Goal: Contribute content

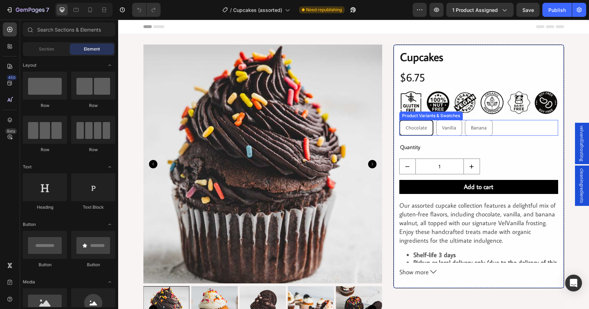
click at [501, 125] on div "Chocolate Chocolate Chocolate Vanilla Vanilla Vanilla Banana Banana Banana" at bounding box center [478, 128] width 159 height 16
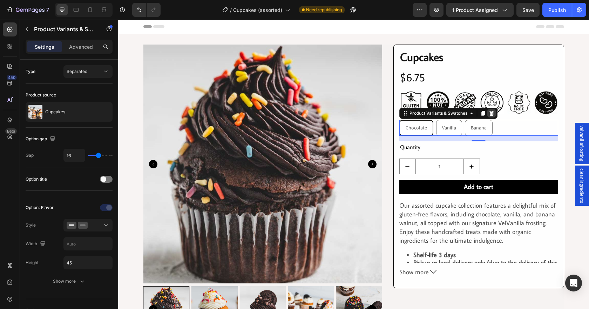
click at [489, 114] on icon at bounding box center [491, 113] width 6 height 6
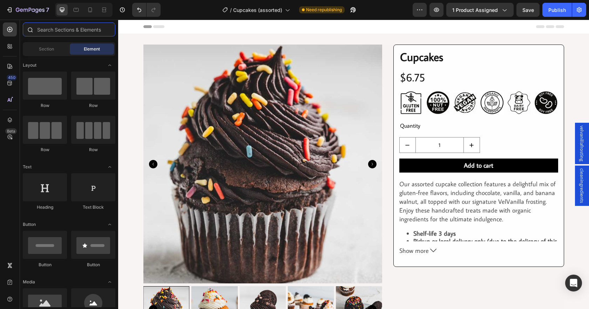
click at [53, 27] on input "text" at bounding box center [69, 29] width 93 height 14
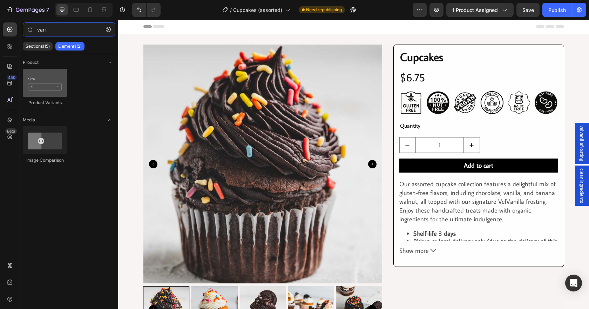
type input "vari"
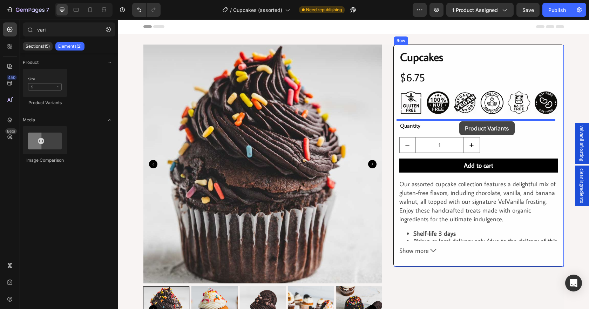
drag, startPoint x: 162, startPoint y: 105, endPoint x: 459, endPoint y: 121, distance: 297.2
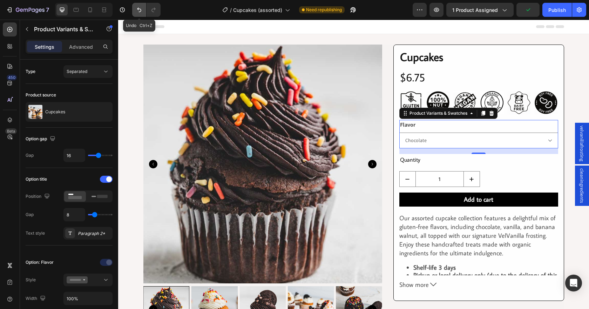
click at [138, 7] on icon "Undo/Redo" at bounding box center [139, 9] width 7 height 7
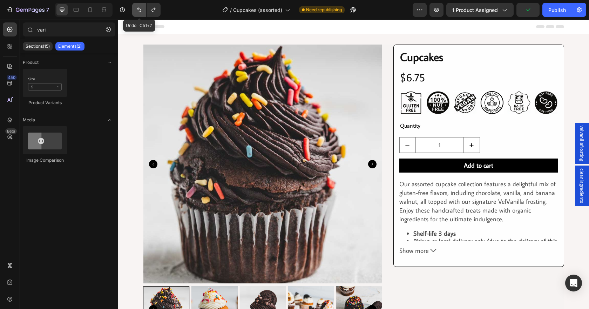
click at [138, 8] on icon "Undo/Redo" at bounding box center [139, 9] width 7 height 7
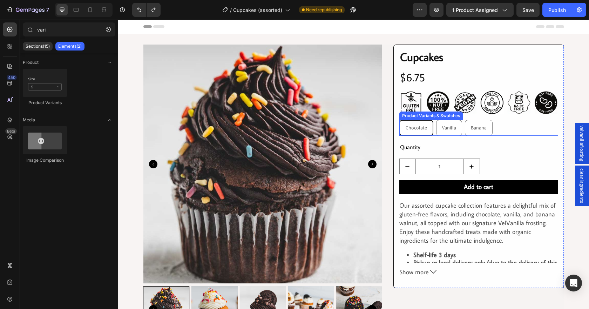
click at [494, 130] on div "Chocolate Chocolate Chocolate Vanilla Vanilla Vanilla Banana Banana Banana" at bounding box center [478, 128] width 159 height 16
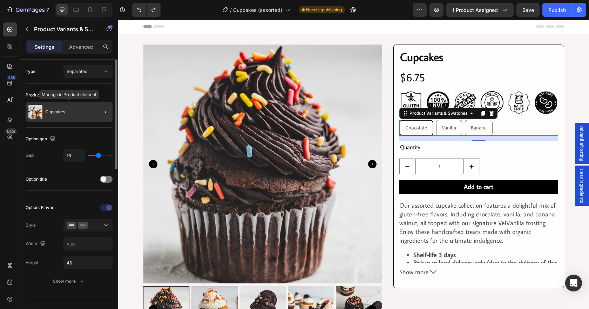
click at [94, 108] on div at bounding box center [103, 112] width 20 height 20
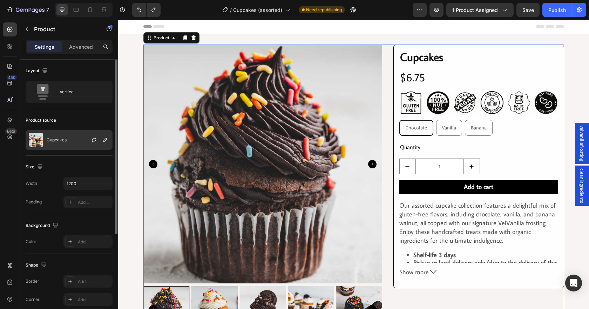
click at [88, 140] on div at bounding box center [96, 139] width 31 height 19
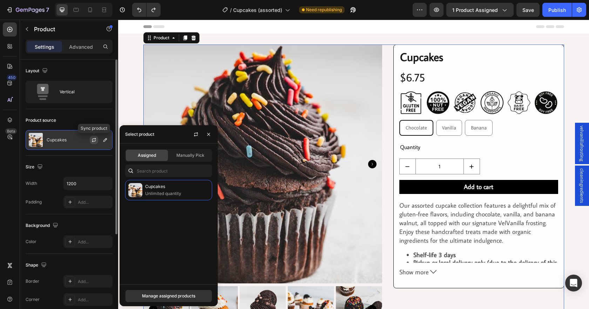
click at [92, 139] on icon "button" at bounding box center [94, 140] width 6 height 6
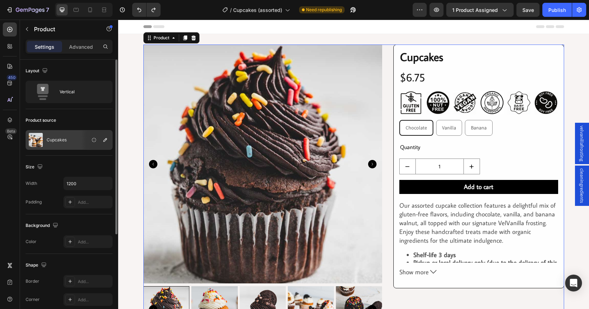
scroll to position [35, 0]
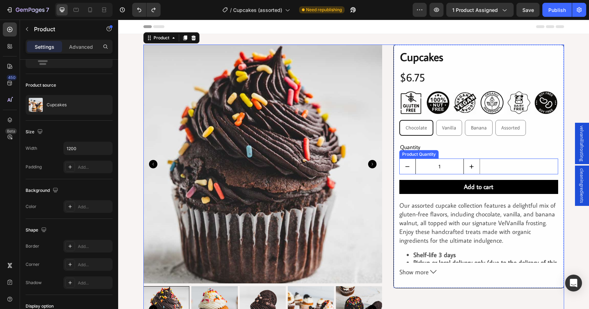
click at [452, 167] on input "1" at bounding box center [439, 166] width 48 height 15
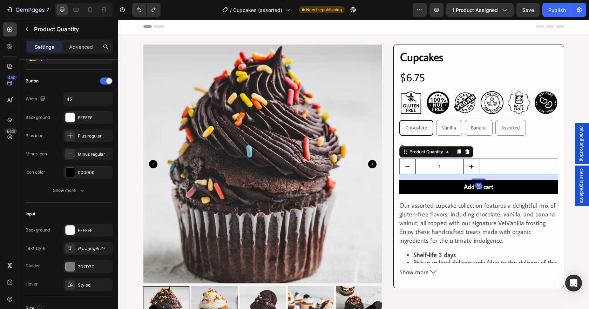
scroll to position [0, 0]
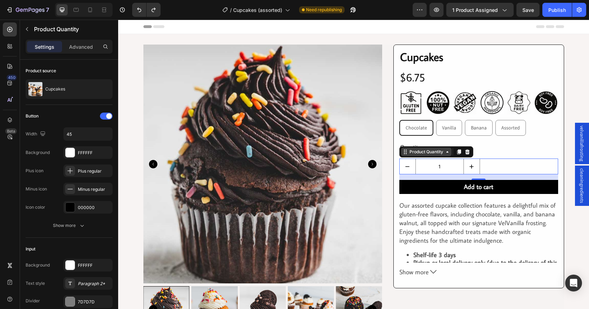
click at [436, 150] on div "Product Quantity" at bounding box center [426, 152] width 36 height 6
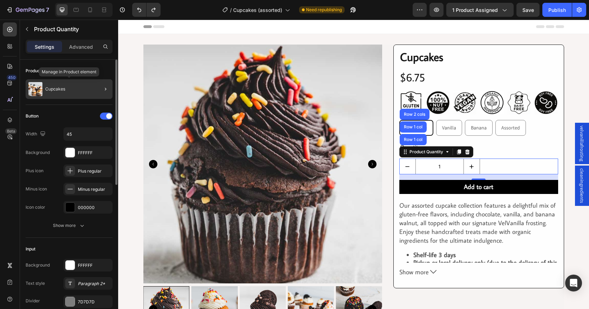
scroll to position [35, 0]
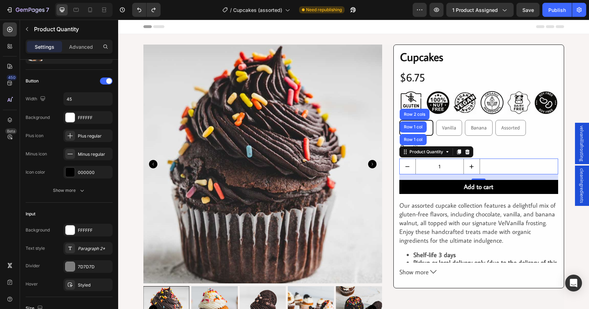
click at [13, 193] on div "450 Beta" at bounding box center [10, 140] width 14 height 236
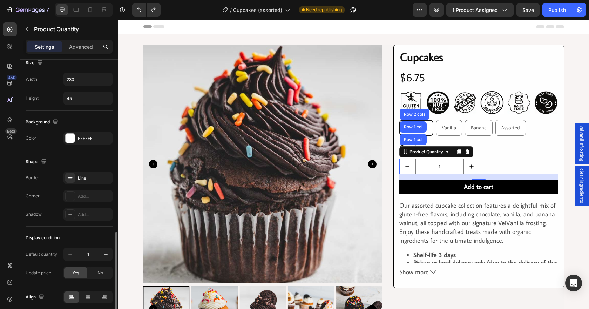
scroll to position [308, 0]
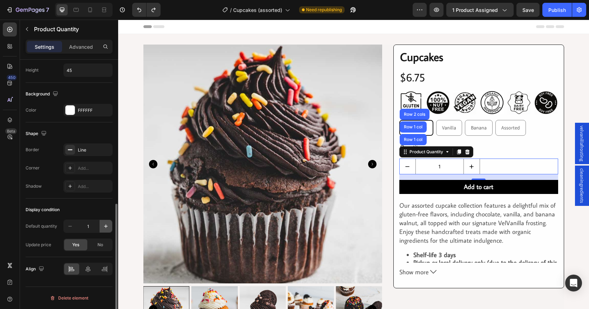
click at [105, 227] on icon "button" at bounding box center [105, 225] width 7 height 7
type input "2"
click at [105, 227] on icon "button" at bounding box center [105, 225] width 7 height 7
type input "3"
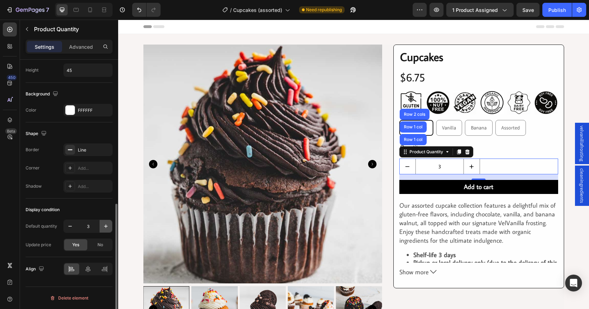
click at [105, 227] on icon "button" at bounding box center [105, 225] width 7 height 7
type input "4"
click at [105, 227] on icon "button" at bounding box center [105, 225] width 7 height 7
type input "5"
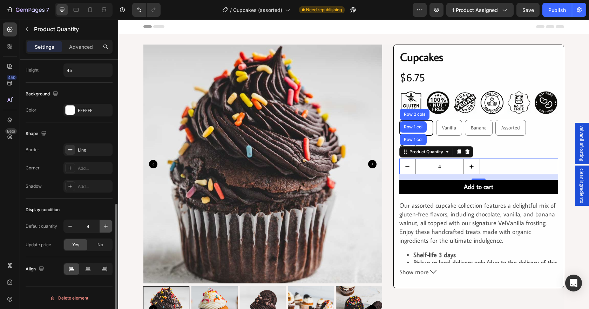
type input "5"
click at [105, 227] on icon "button" at bounding box center [105, 225] width 7 height 7
type input "6"
click at [553, 10] on div "Publish" at bounding box center [557, 9] width 18 height 7
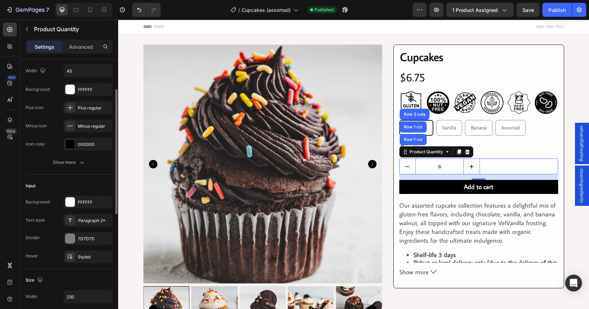
scroll to position [0, 0]
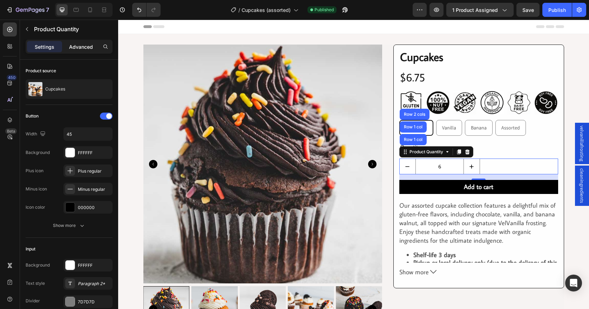
click at [88, 48] on p "Advanced" at bounding box center [81, 46] width 24 height 7
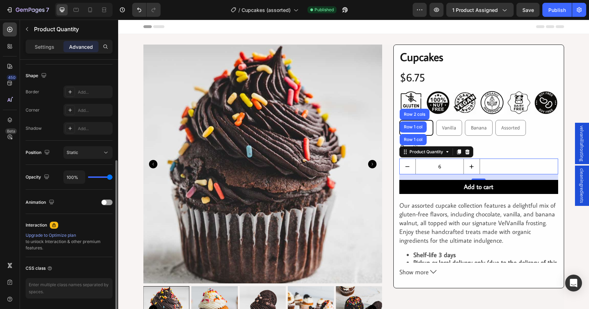
scroll to position [198, 0]
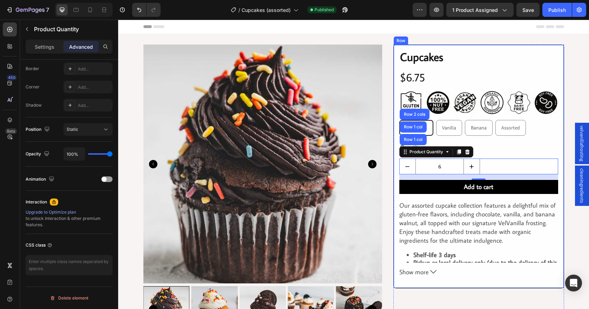
click at [556, 139] on div "Cupcakes Product Title Row $6.75 Product Price Product Price Row Image Image Im…" at bounding box center [478, 166] width 171 height 244
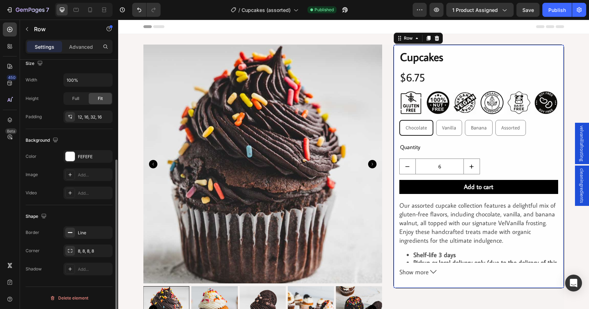
scroll to position [0, 0]
